Goal: Transaction & Acquisition: Download file/media

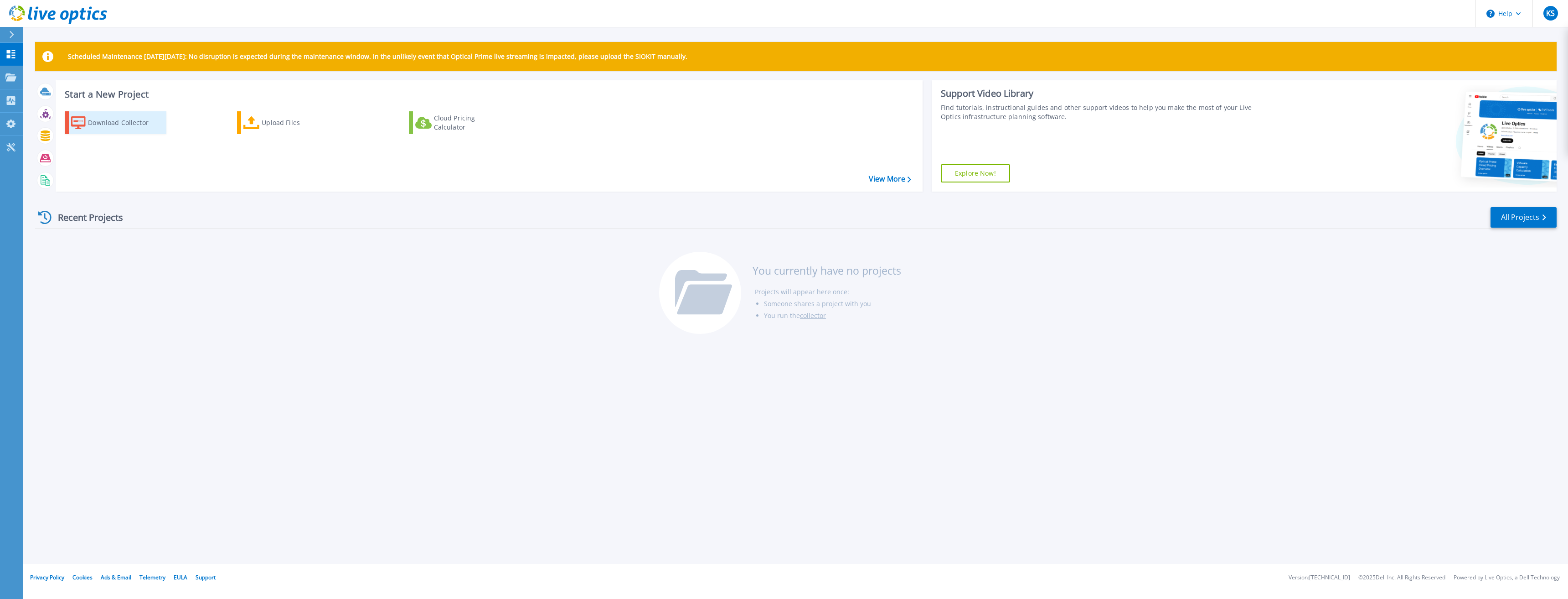
click at [132, 125] on div "Download Collector" at bounding box center [124, 123] width 73 height 18
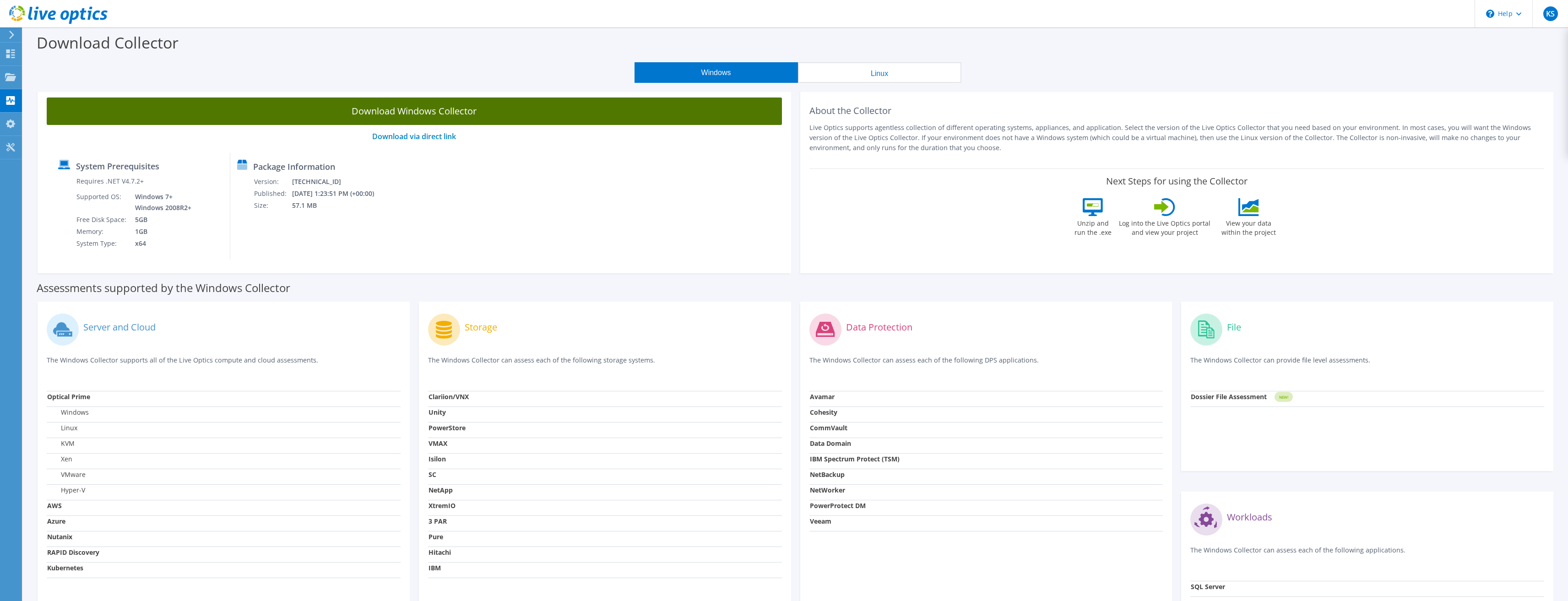
click at [426, 111] on link "Download Windows Collector" at bounding box center [414, 111] width 735 height 28
